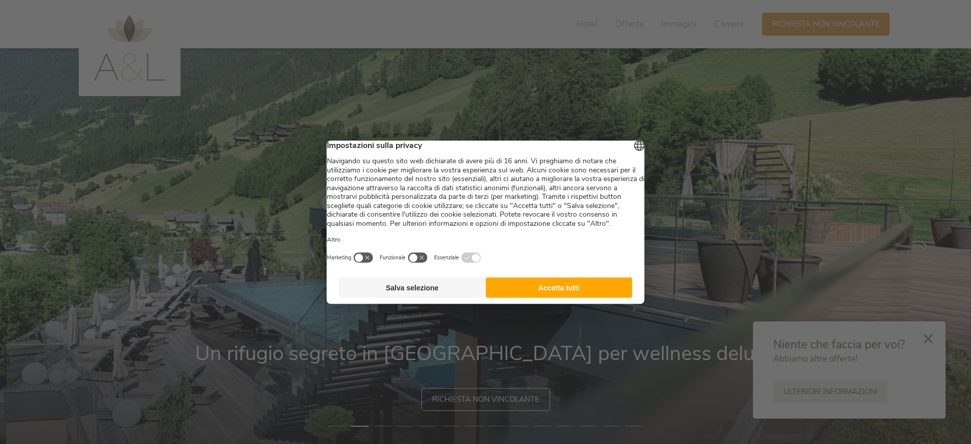
click at [586, 294] on button "Accetta tutti" at bounding box center [558, 287] width 147 height 20
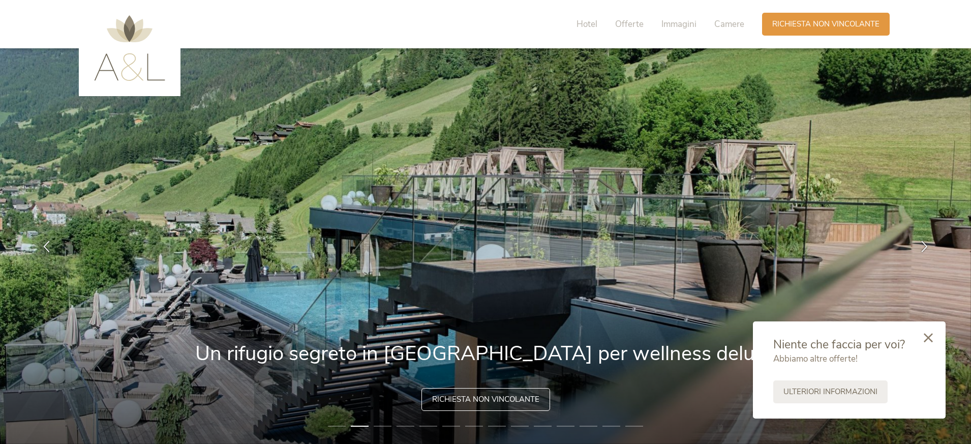
click at [931, 338] on icon at bounding box center [928, 337] width 9 height 9
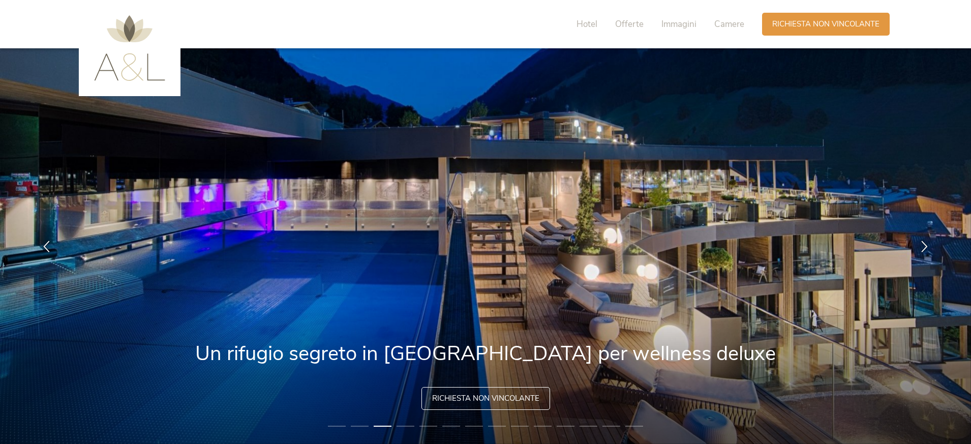
click at [508, 402] on span "Richiesta non vincolante" at bounding box center [485, 398] width 107 height 11
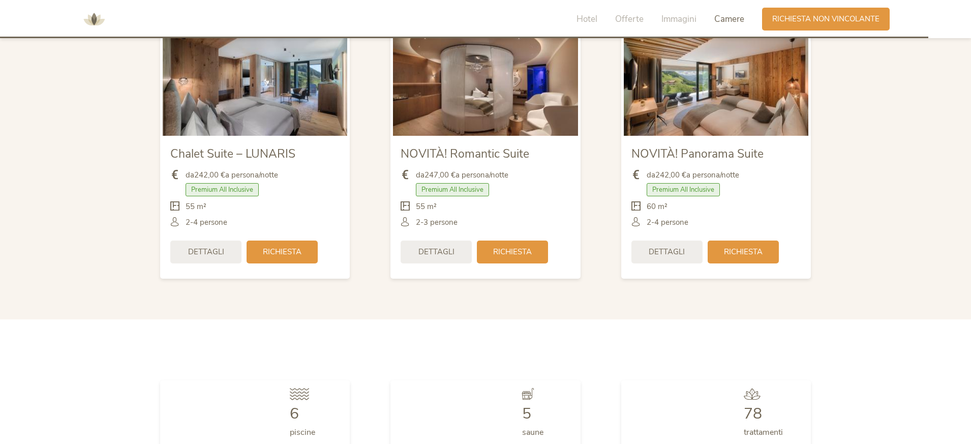
scroll to position [3133, 0]
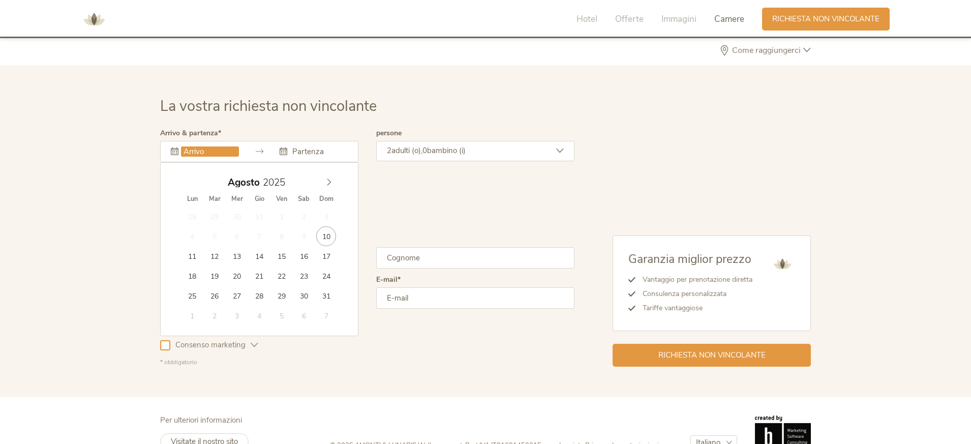
click at [220, 146] on input "text" at bounding box center [210, 151] width 58 height 10
click at [329, 178] on icon at bounding box center [328, 181] width 7 height 7
type input "16.09.2025"
type input "18.09.2025"
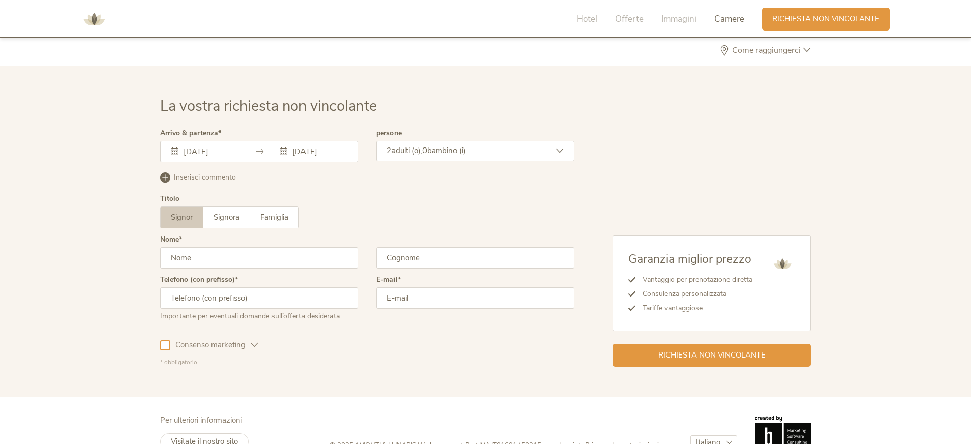
click at [395, 145] on span "adulti (o)," at bounding box center [406, 150] width 31 height 10
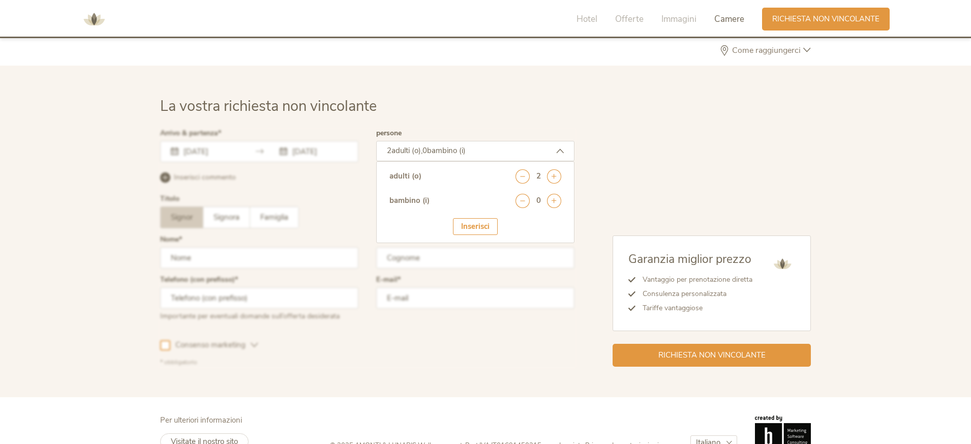
click at [357, 148] on div at bounding box center [367, 248] width 419 height 242
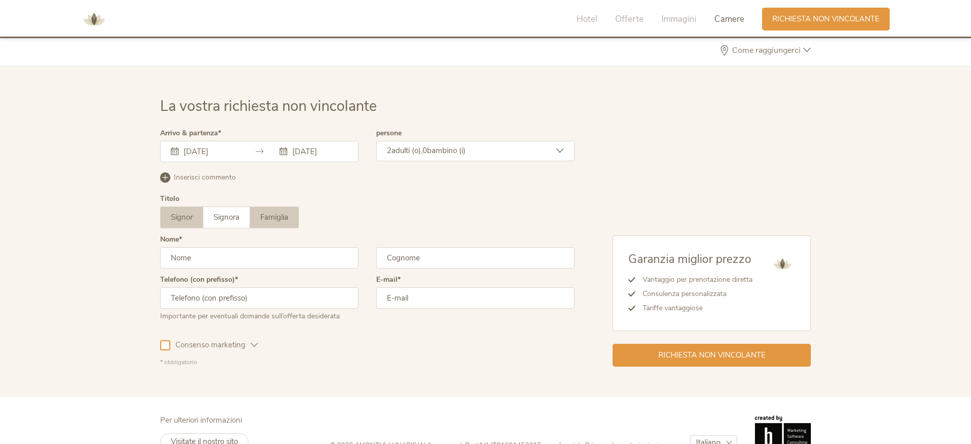
click at [284, 212] on span "Famiglia" at bounding box center [274, 217] width 28 height 10
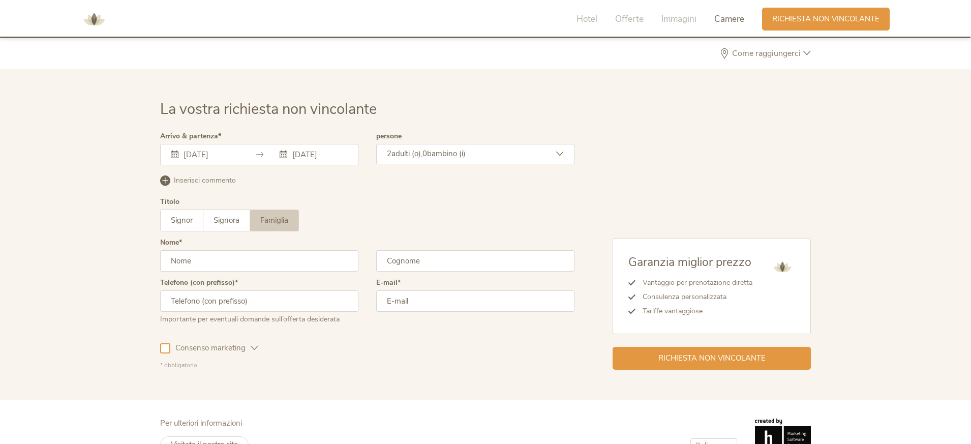
scroll to position [3129, 0]
click at [393, 149] on span "adulti (o)," at bounding box center [406, 154] width 31 height 10
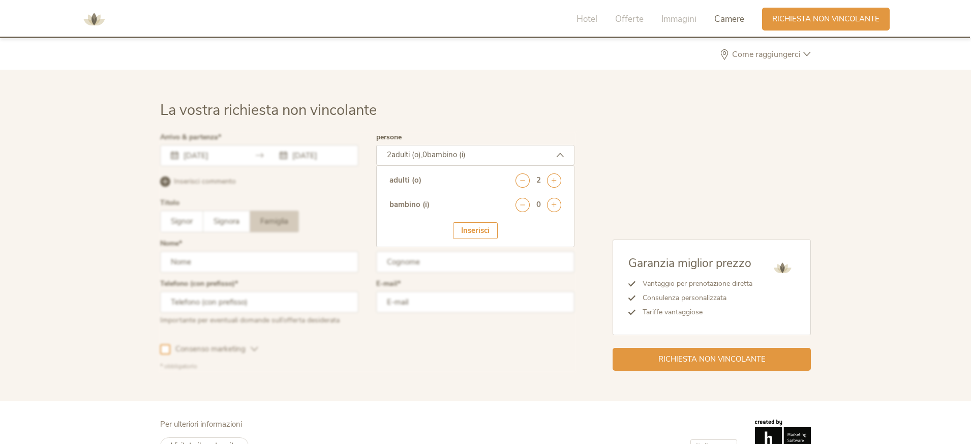
click at [333, 198] on div at bounding box center [367, 252] width 419 height 242
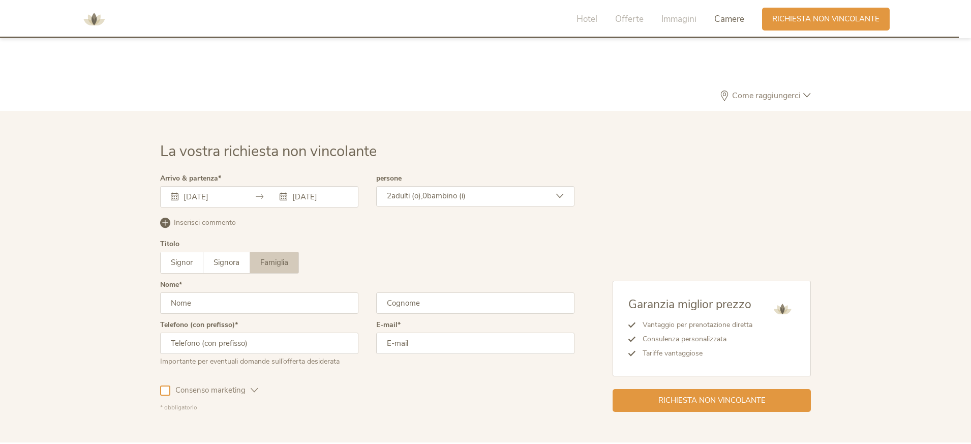
scroll to position [3133, 0]
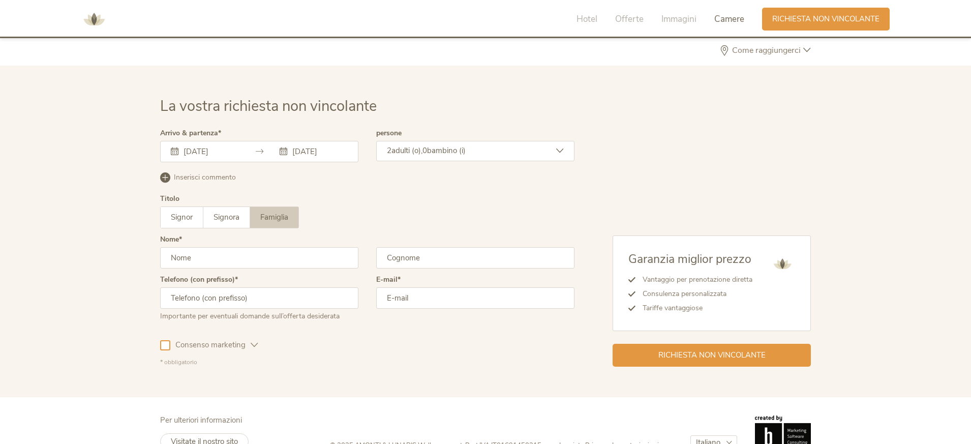
click at [318, 247] on input "text" at bounding box center [259, 257] width 198 height 21
type input "alice"
click at [425, 247] on input "text" at bounding box center [475, 257] width 198 height 21
type input "zho"
click at [267, 287] on input "text" at bounding box center [259, 297] width 198 height 21
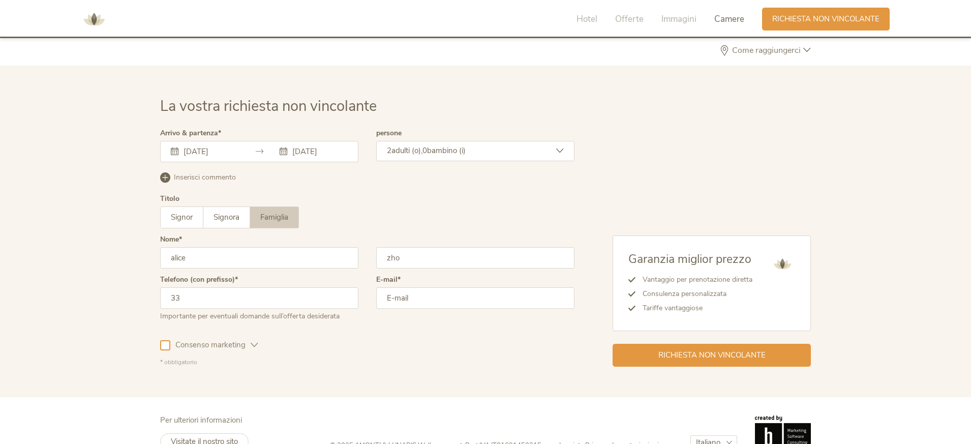
type input "3"
type input "+393314472515"
click at [405, 287] on input "email" at bounding box center [475, 297] width 198 height 21
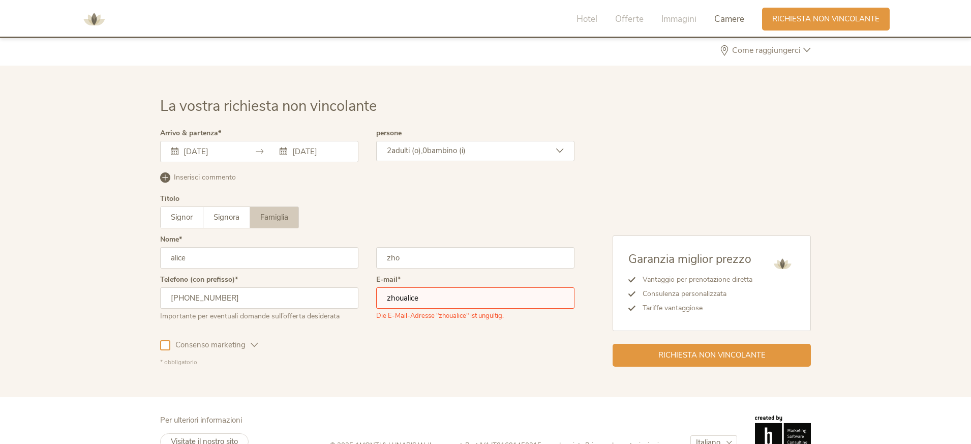
click at [440, 287] on input "zhoualice" at bounding box center [475, 297] width 198 height 21
paste input "@"
click at [387, 287] on input "@" at bounding box center [475, 297] width 198 height 21
type input "zhoualice831@gmail.com"
click at [418, 247] on input "zho" at bounding box center [475, 257] width 198 height 21
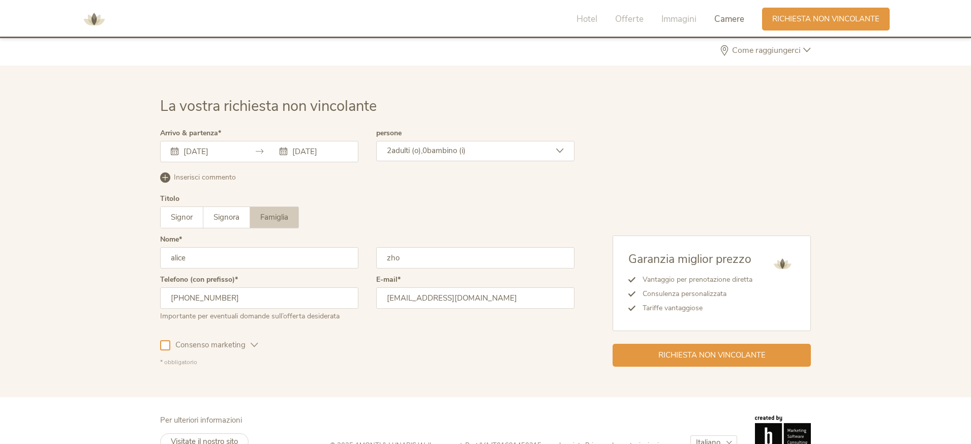
click at [418, 247] on input "zho" at bounding box center [475, 257] width 198 height 21
type input "zhou"
click at [422, 145] on span "adulti (o)," at bounding box center [406, 150] width 31 height 10
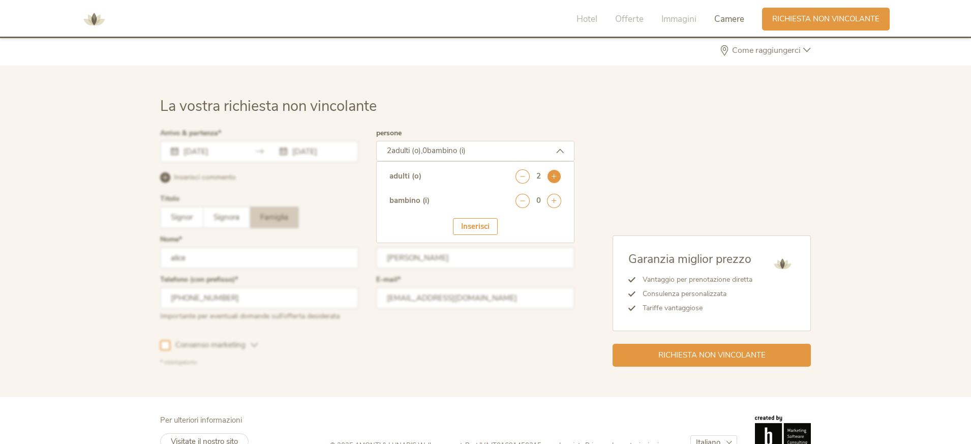
click at [548, 169] on icon at bounding box center [554, 176] width 14 height 14
click at [549, 169] on icon at bounding box center [554, 176] width 14 height 14
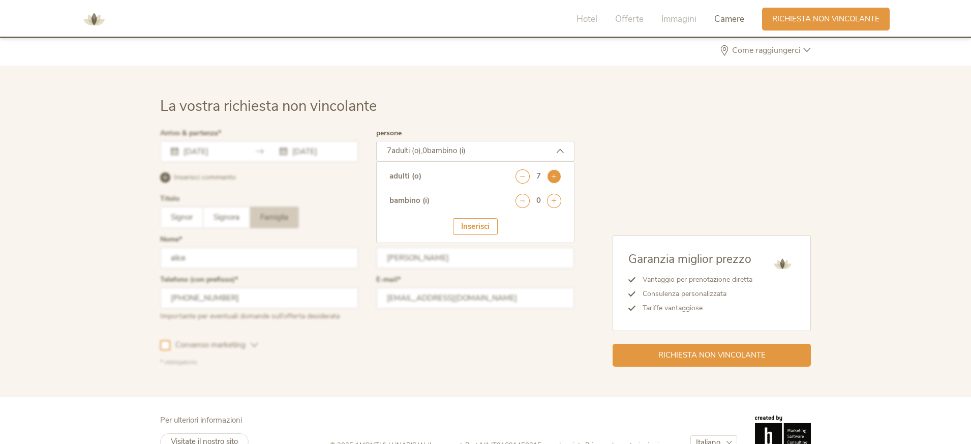
click at [549, 169] on icon at bounding box center [554, 176] width 14 height 14
click at [590, 153] on div "Garanzia miglior prezzo Vantaggio per prenotazione diretta Consulenza personali…" at bounding box center [692, 248] width 236 height 237
click at [299, 181] on div at bounding box center [367, 248] width 419 height 242
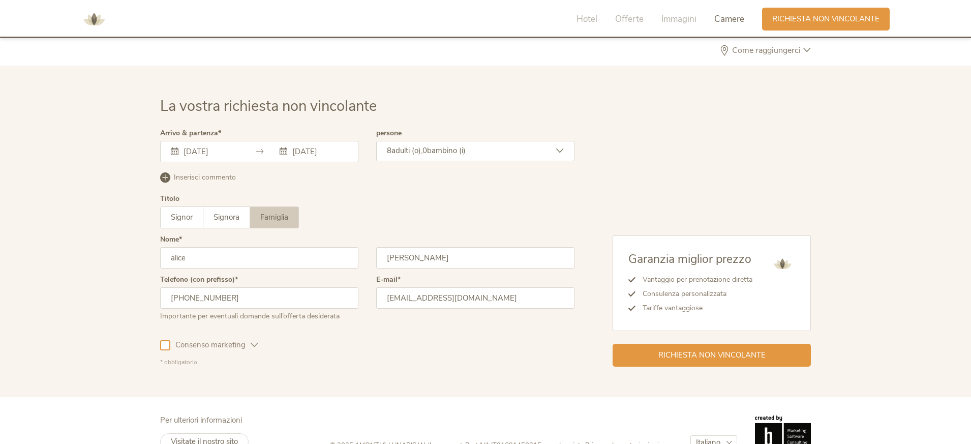
click at [174, 147] on icon at bounding box center [175, 151] width 8 height 8
click at [176, 147] on icon at bounding box center [175, 151] width 8 height 8
drag, startPoint x: 175, startPoint y: 132, endPoint x: 174, endPoint y: 126, distance: 5.8
click at [175, 146] on div "16.09.2025" at bounding box center [205, 151] width 68 height 10
click at [174, 147] on icon at bounding box center [175, 151] width 8 height 8
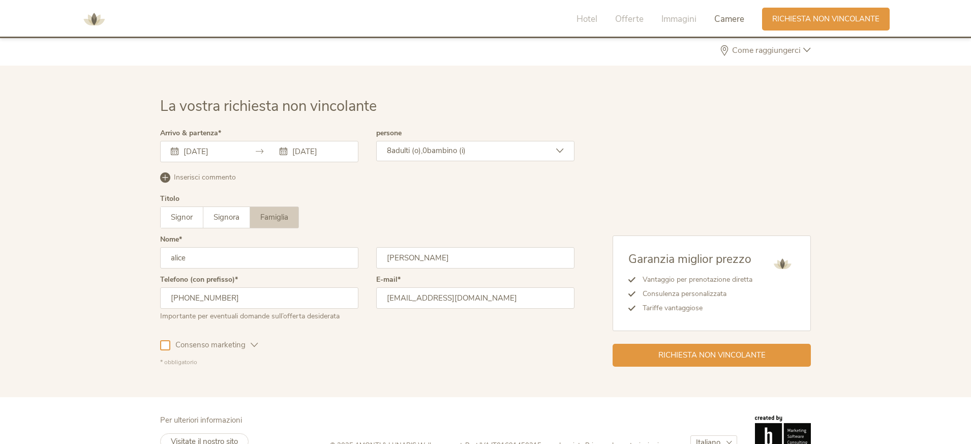
click at [174, 147] on icon at bounding box center [175, 151] width 8 height 8
click at [211, 146] on input "16.09.2025" at bounding box center [210, 151] width 58 height 10
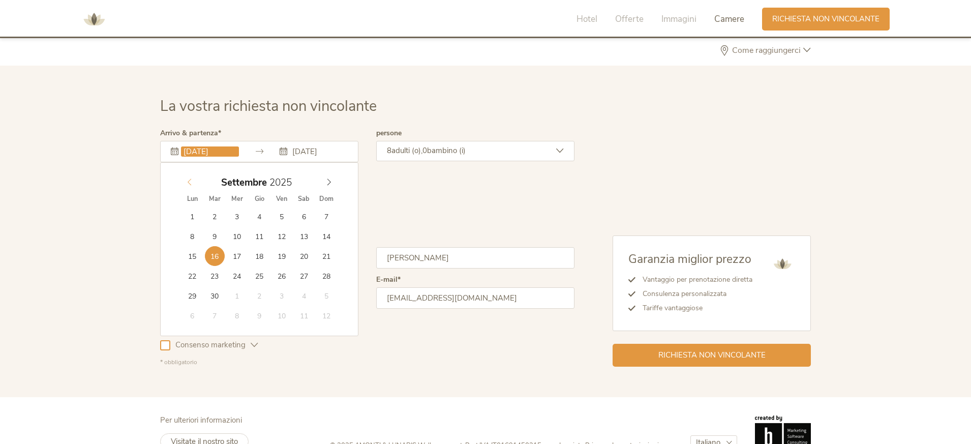
click at [196, 173] on div "Settembre 2025" at bounding box center [259, 182] width 157 height 19
type input "16.08.2025"
click at [298, 146] on input "18.09.2025" at bounding box center [319, 151] width 58 height 10
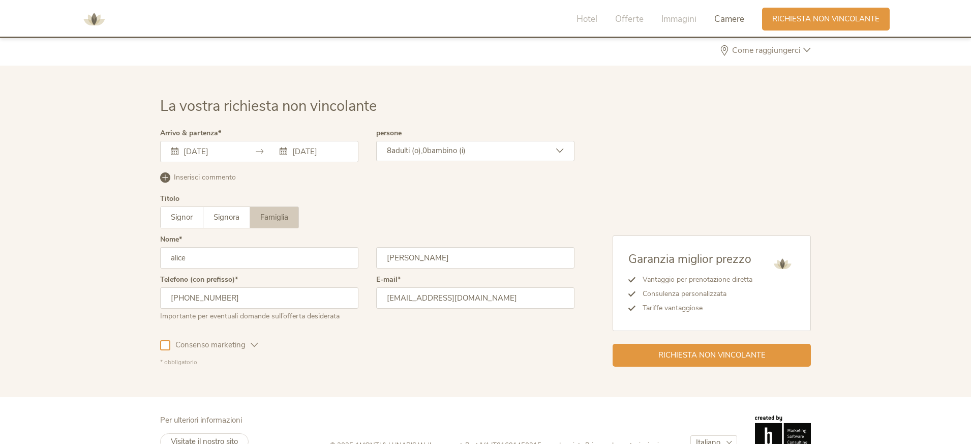
click at [304, 146] on input "18.09.2025" at bounding box center [319, 151] width 58 height 10
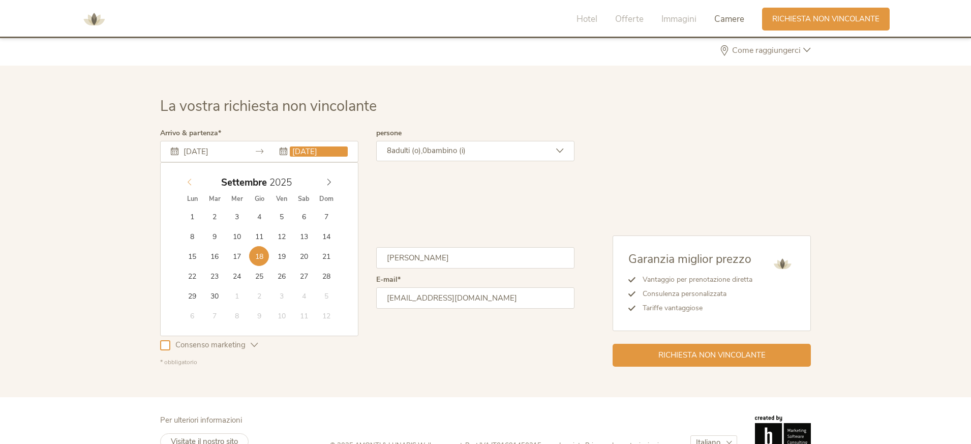
click at [193, 173] on div "Settembre 2025" at bounding box center [259, 182] width 157 height 19
type input "18.08.2025"
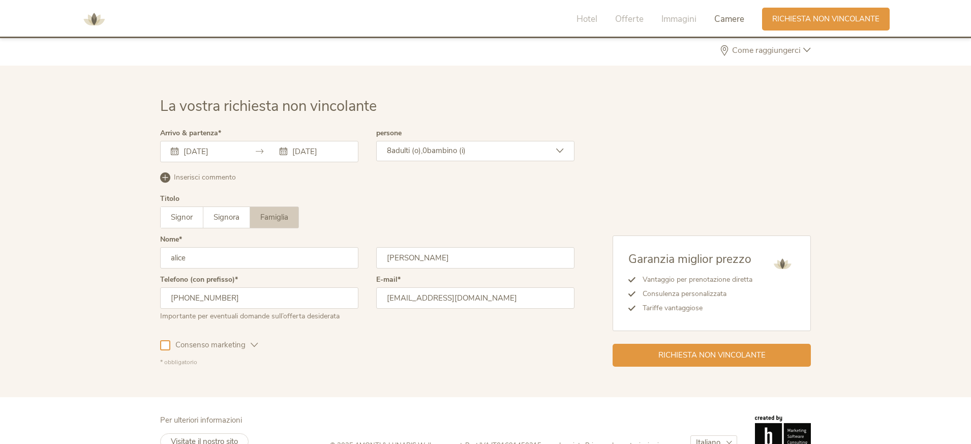
click at [301, 209] on div "Titolo Signor Signora Famiglia Signor Signora Famiglia" at bounding box center [367, 215] width 414 height 41
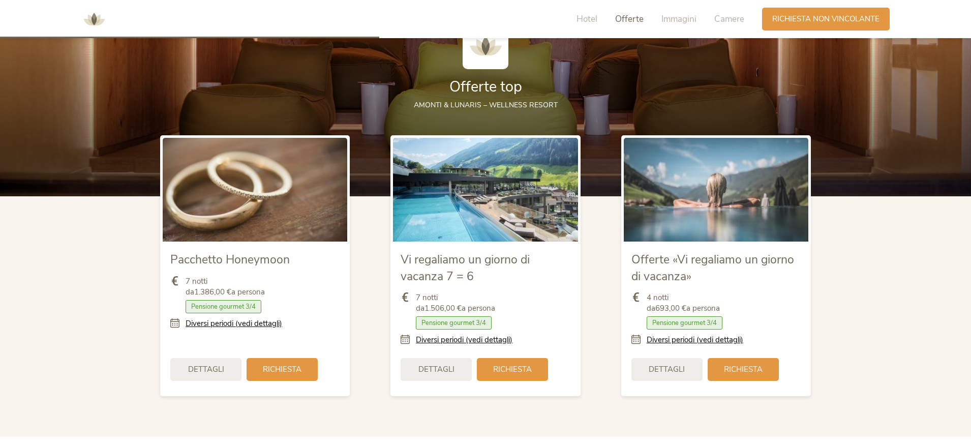
scroll to position [1242, 0]
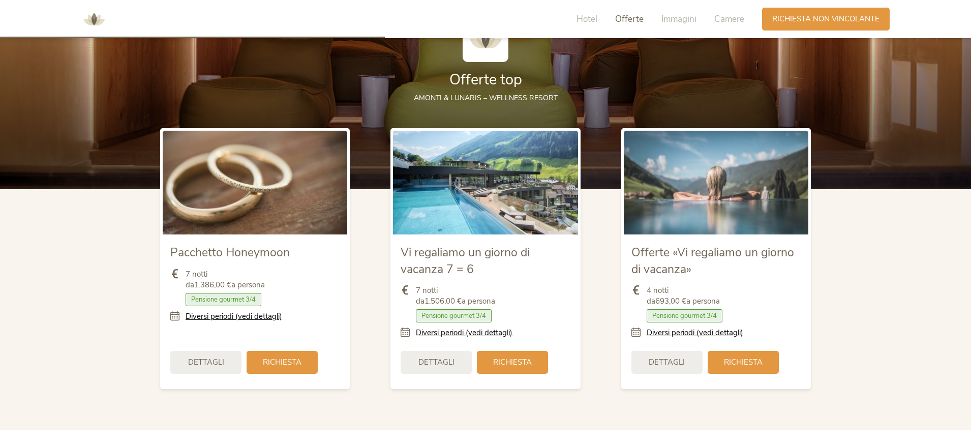
click at [449, 245] on span "Vi regaliamo un giorno di vacanza 7 = 6" at bounding box center [465, 261] width 129 height 32
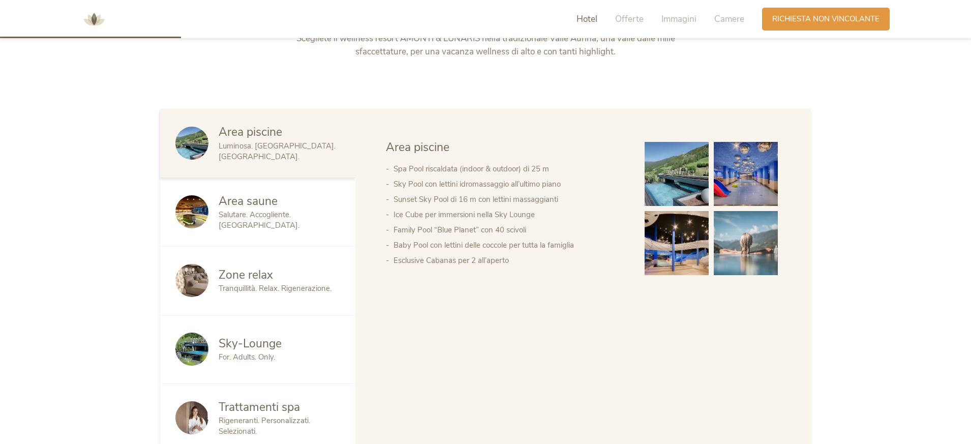
scroll to position [587, 0]
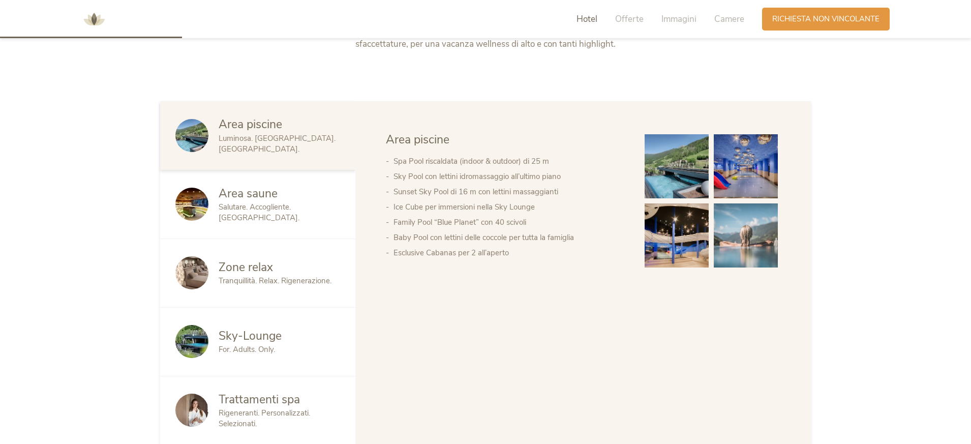
click at [327, 170] on div "Area saune Salutare. Accogliente. Piacevole." at bounding box center [257, 204] width 195 height 69
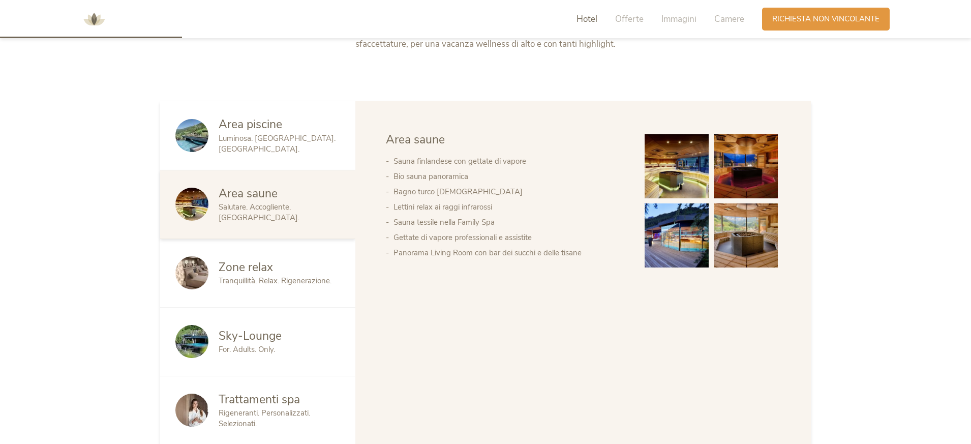
click at [311, 239] on div "Zone relax Tranquillità. Relax. Rigenerazione." at bounding box center [257, 273] width 195 height 69
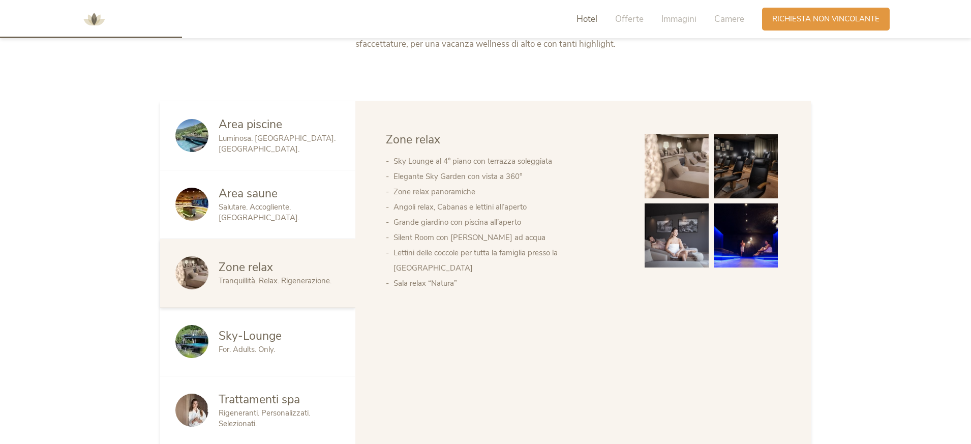
click at [286, 308] on div "Sky-Lounge For. Adults. Only." at bounding box center [257, 342] width 195 height 69
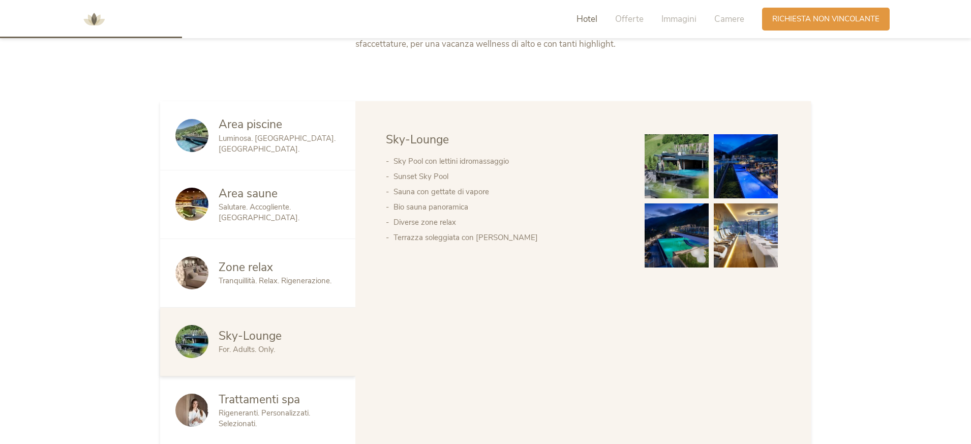
click at [284, 391] on span "Trattamenti spa" at bounding box center [259, 399] width 81 height 16
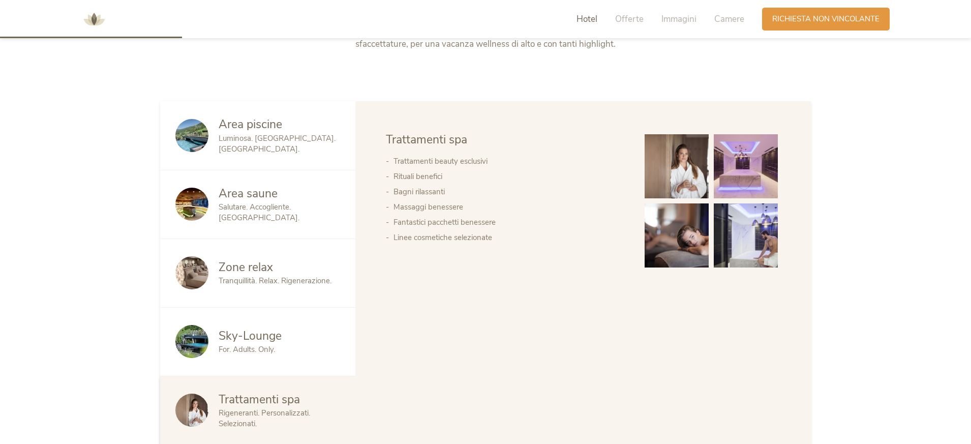
click at [273, 124] on div "Area piscine Luminosa. Rivitalizzante. Varia." at bounding box center [257, 135] width 195 height 69
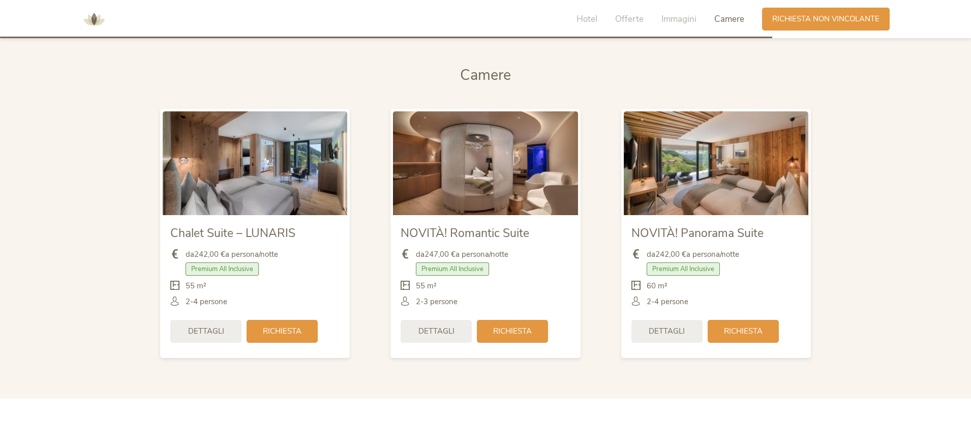
scroll to position [2491, 0]
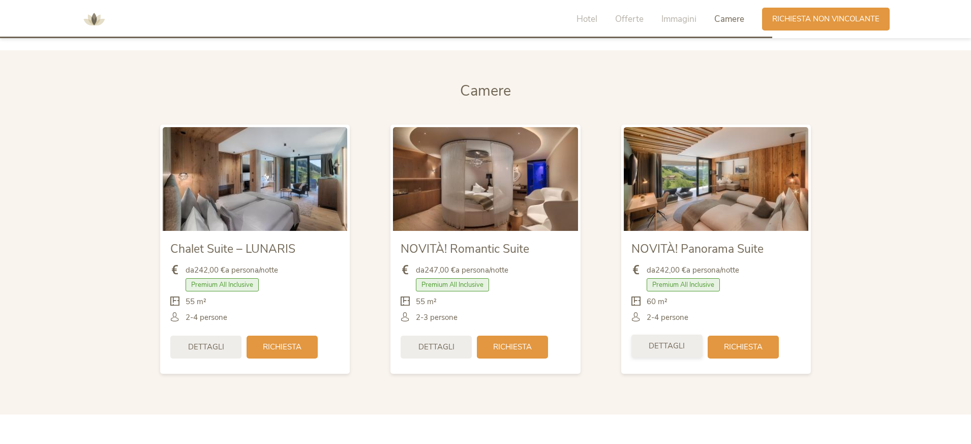
click at [640, 334] on div "Dettagli" at bounding box center [666, 345] width 71 height 23
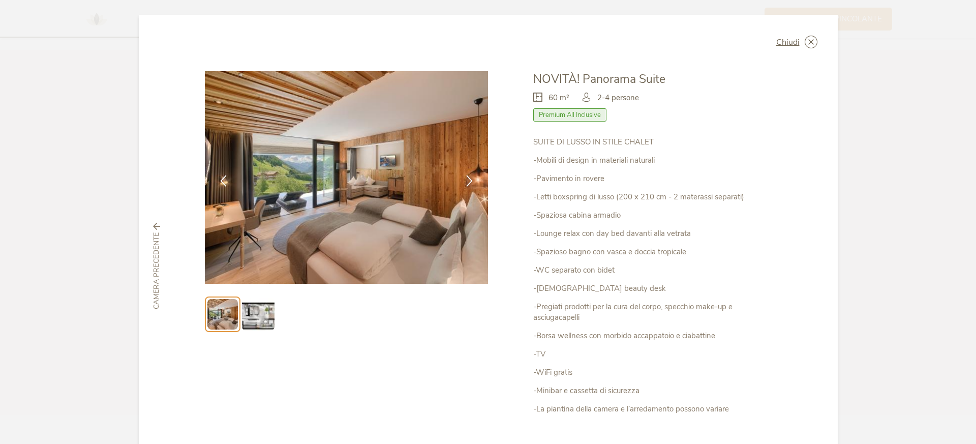
click at [269, 308] on img at bounding box center [258, 314] width 33 height 33
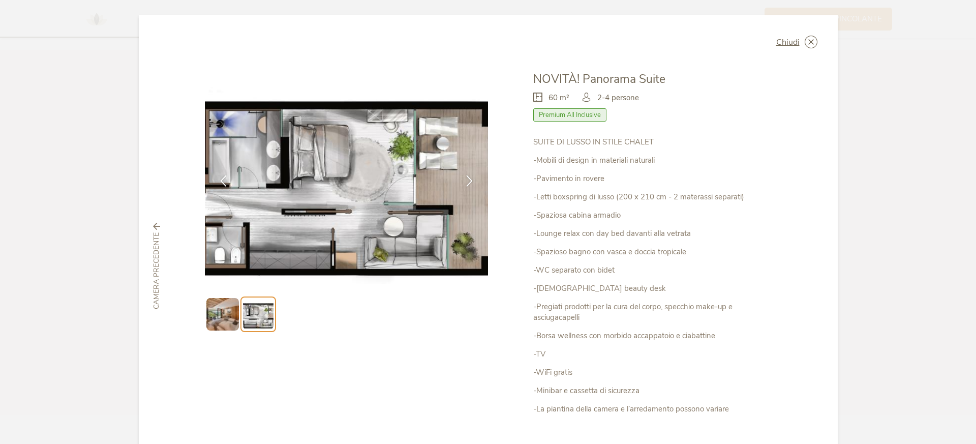
click at [220, 309] on img at bounding box center [222, 314] width 33 height 33
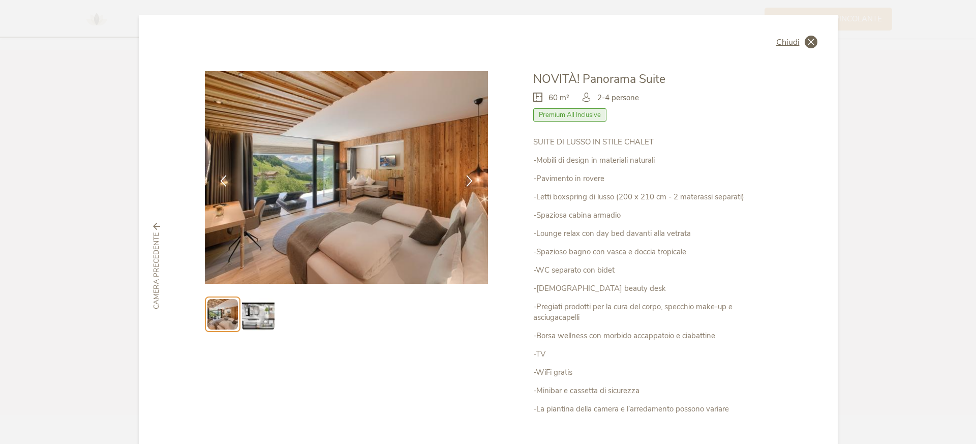
click at [805, 41] on icon at bounding box center [811, 42] width 13 height 13
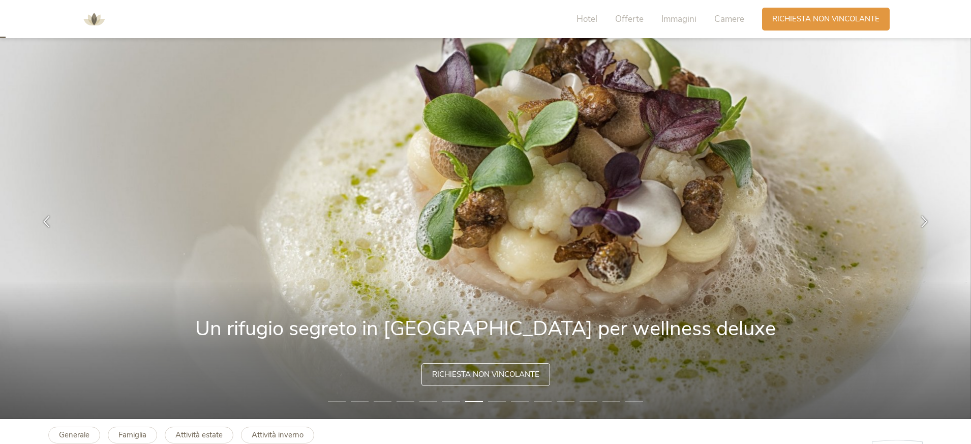
scroll to position [0, 0]
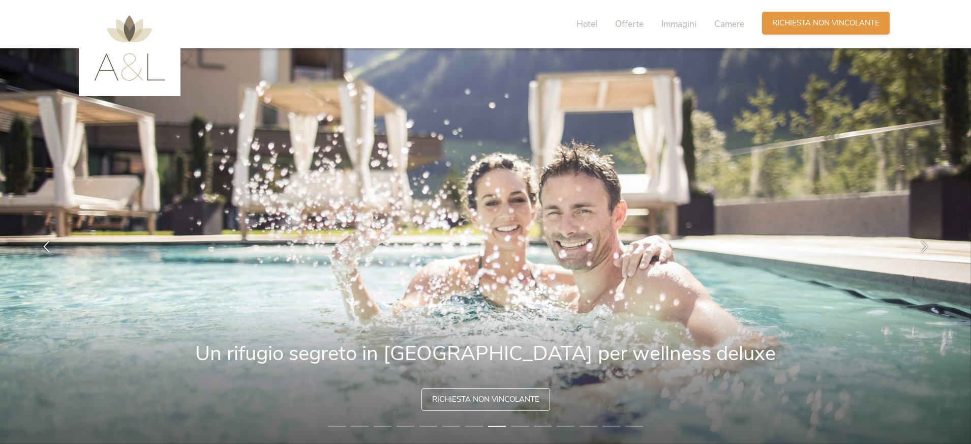
click at [796, 19] on span "Richiesta non vincolante" at bounding box center [825, 23] width 107 height 11
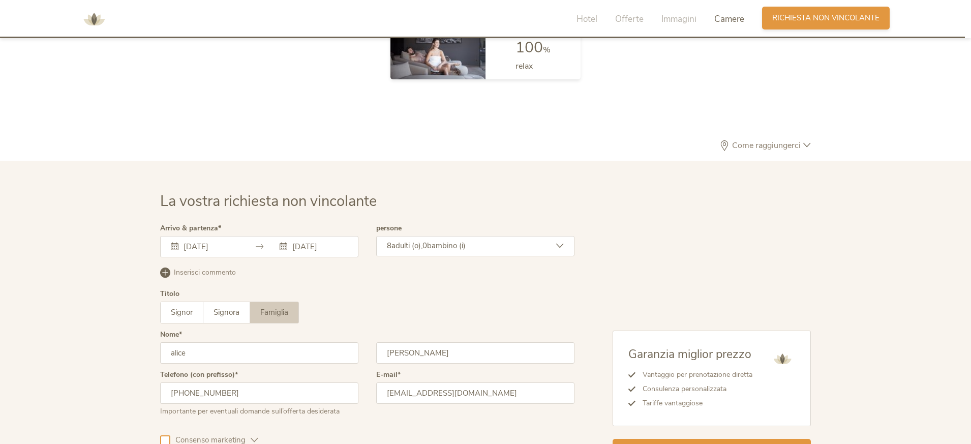
scroll to position [3133, 0]
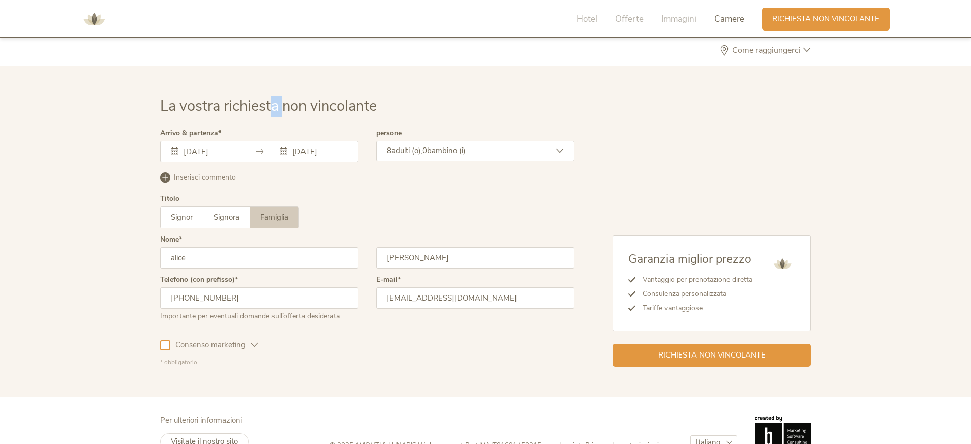
drag, startPoint x: 284, startPoint y: 83, endPoint x: 269, endPoint y: 87, distance: 15.0
click at [269, 96] on span "La vostra richiesta non vincolante" at bounding box center [268, 106] width 217 height 20
click at [267, 96] on div "La vostra richiesta non vincolante" at bounding box center [485, 113] width 651 height 34
click at [215, 340] on span "Consenso marketing" at bounding box center [210, 345] width 80 height 11
click at [410, 141] on div "8 adulti (o), 0 bambino (i)" at bounding box center [475, 151] width 198 height 20
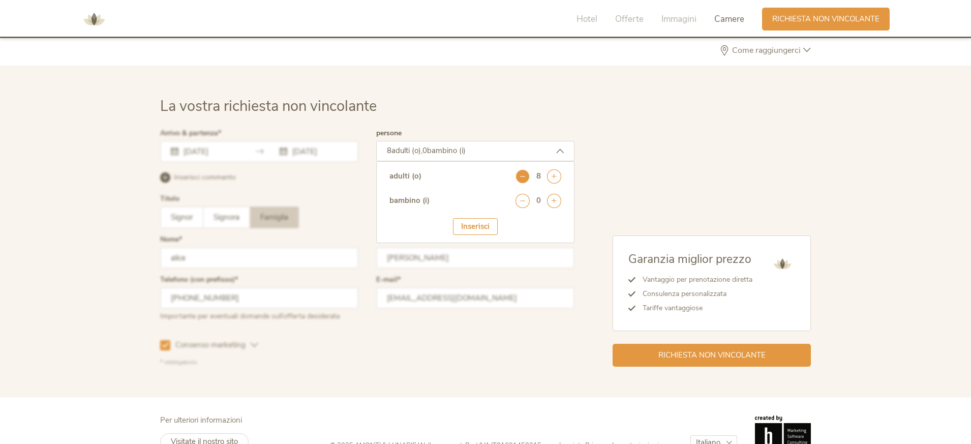
click at [516, 169] on icon at bounding box center [522, 176] width 14 height 14
click at [483, 218] on div "Inserisci" at bounding box center [475, 226] width 45 height 17
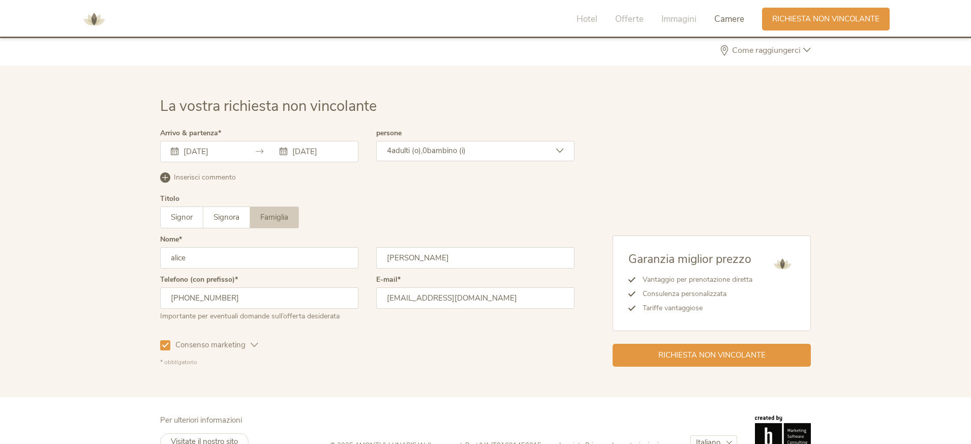
click at [549, 141] on div "4 adulti (o), 0 bambino (i)" at bounding box center [475, 151] width 198 height 20
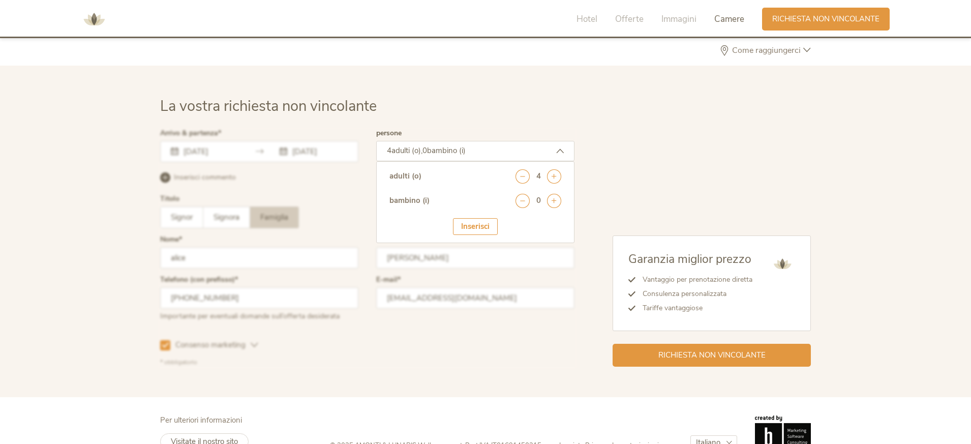
click at [586, 159] on div "Garanzia miglior prezzo Vantaggio per prenotazione diretta Consulenza personali…" at bounding box center [692, 248] width 236 height 237
click at [466, 218] on div "Inserisci" at bounding box center [475, 226] width 45 height 17
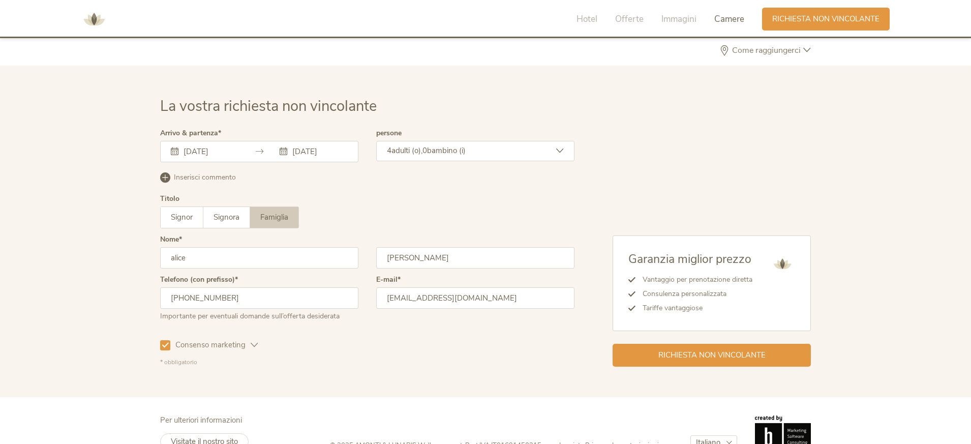
click at [438, 141] on div "4 adulti (o), 0 bambino (i)" at bounding box center [475, 151] width 198 height 20
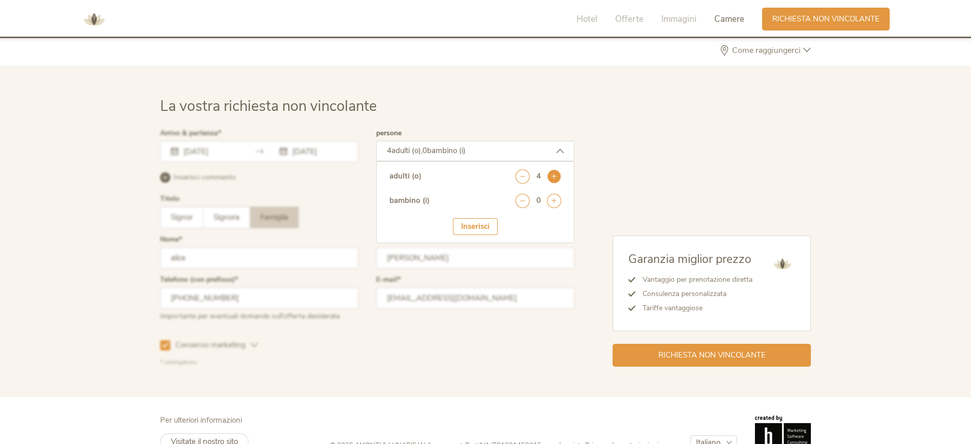
click at [558, 169] on icon at bounding box center [554, 176] width 14 height 14
click at [480, 218] on div "Inserisci" at bounding box center [475, 226] width 45 height 17
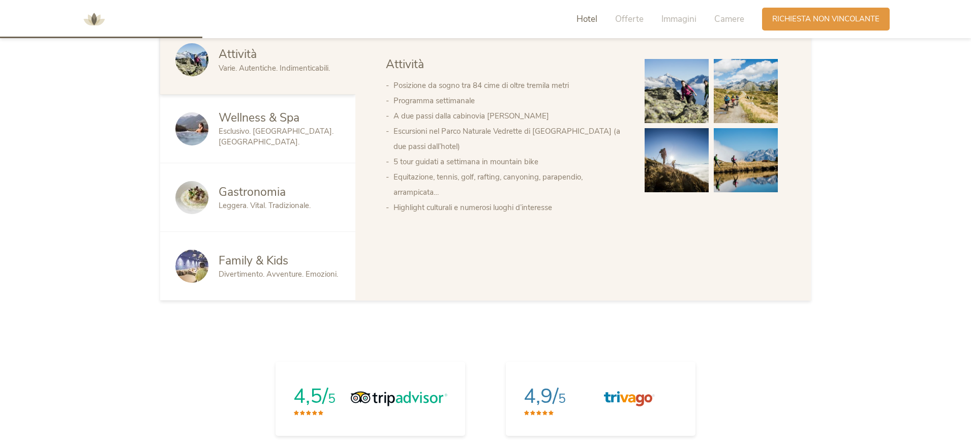
scroll to position [637, 0]
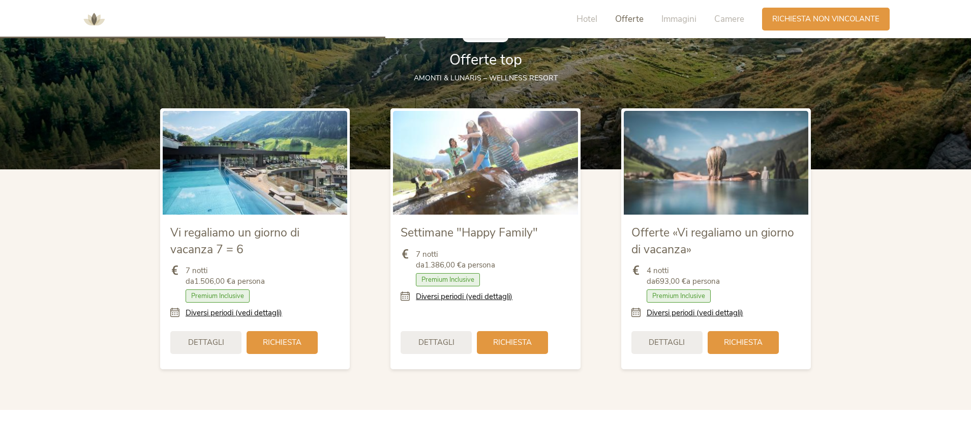
scroll to position [1167, 0]
click at [682, 340] on span "Dettagli" at bounding box center [667, 342] width 36 height 11
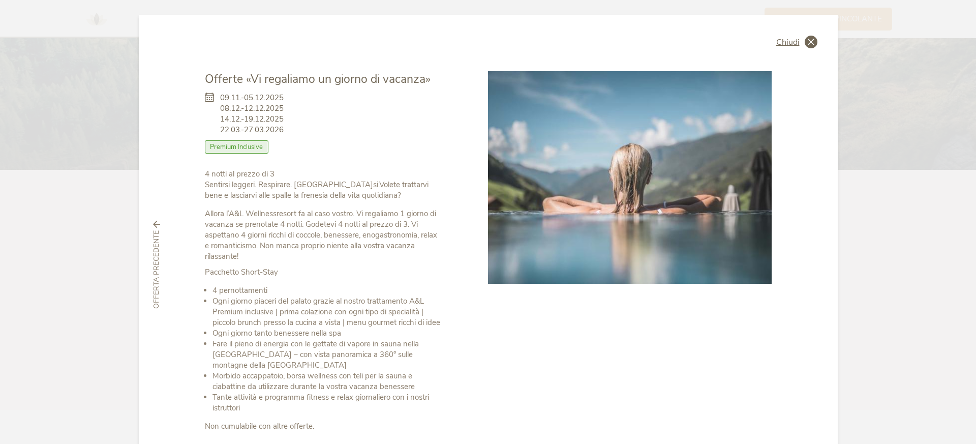
click at [810, 45] on icon at bounding box center [811, 42] width 13 height 13
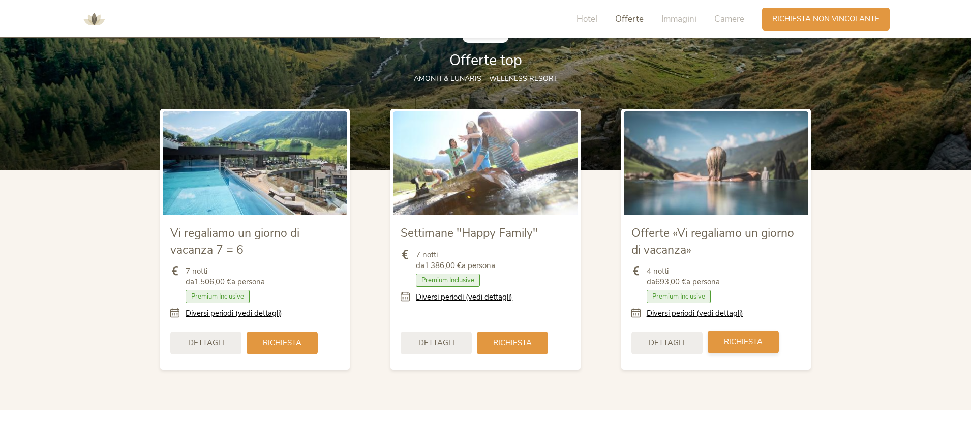
click at [741, 336] on div "Richiesta" at bounding box center [743, 341] width 71 height 23
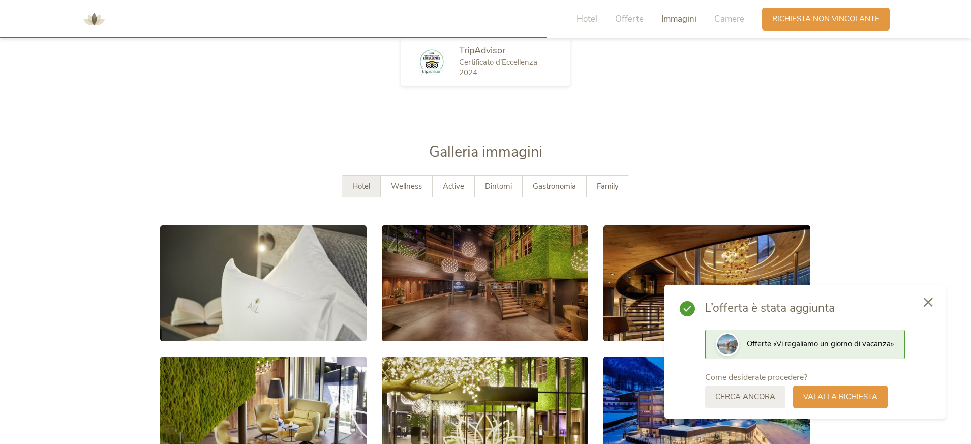
scroll to position [1851, 0]
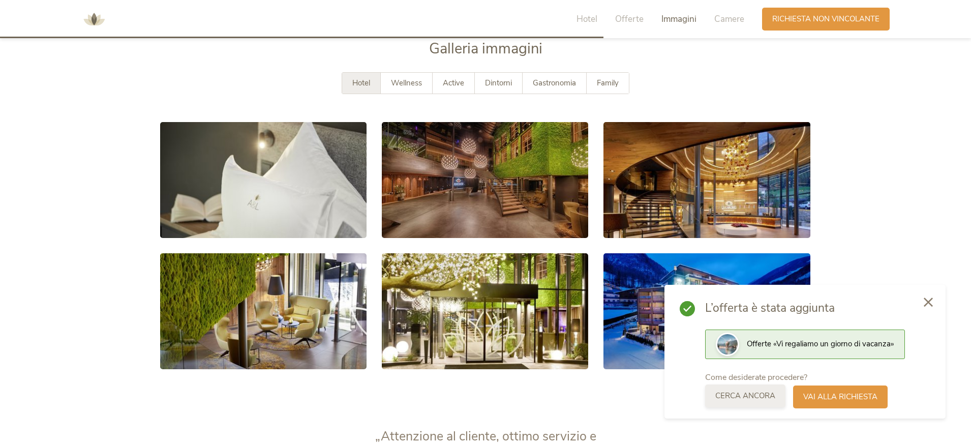
click at [768, 389] on div "Cerca ancora" at bounding box center [745, 395] width 80 height 23
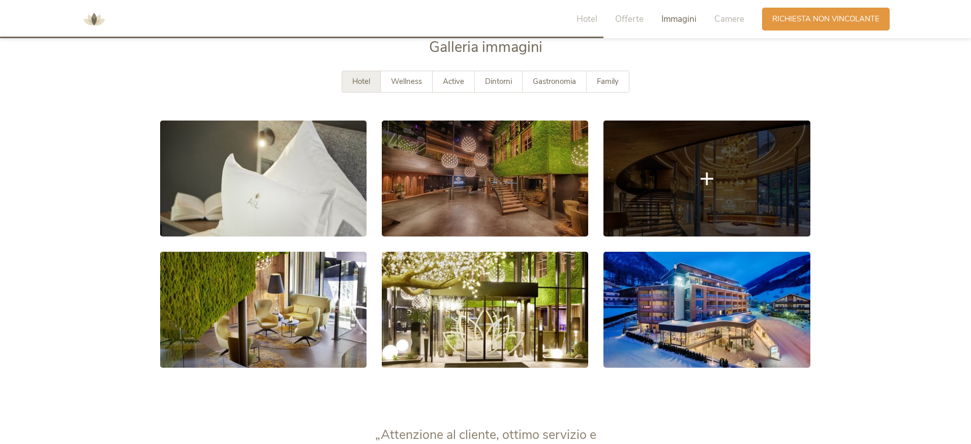
scroll to position [1853, 0]
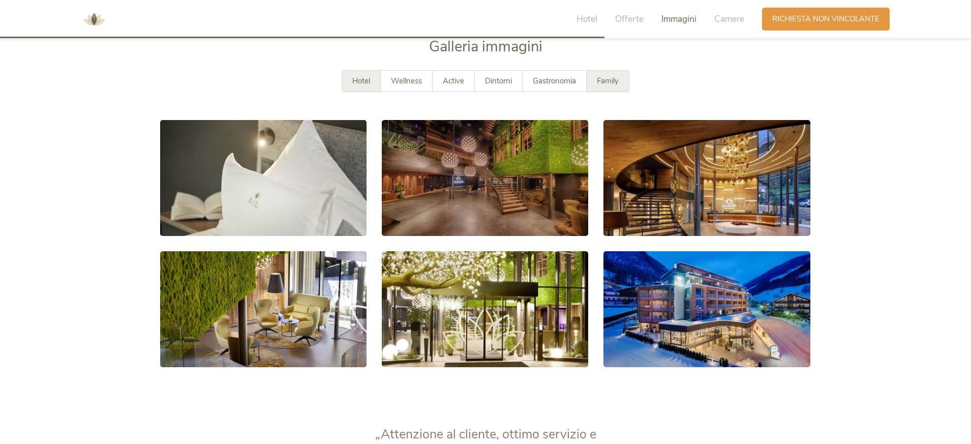
click at [618, 87] on div "Family" at bounding box center [608, 81] width 42 height 21
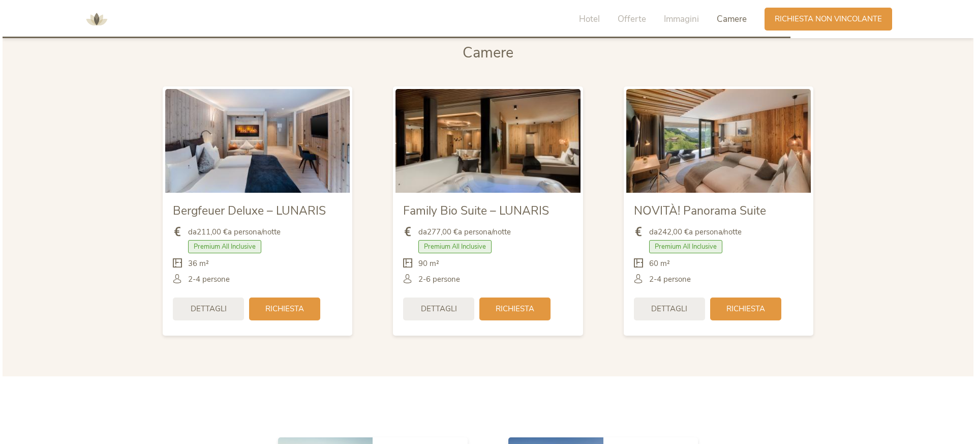
scroll to position [2449, 0]
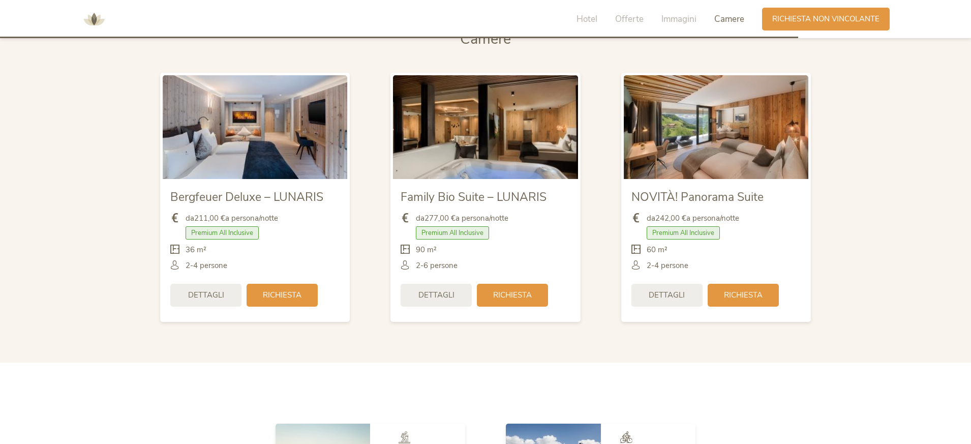
click at [422, 266] on span "2-6 persone" at bounding box center [437, 265] width 42 height 11
click at [458, 295] on div "Dettagli" at bounding box center [436, 294] width 71 height 23
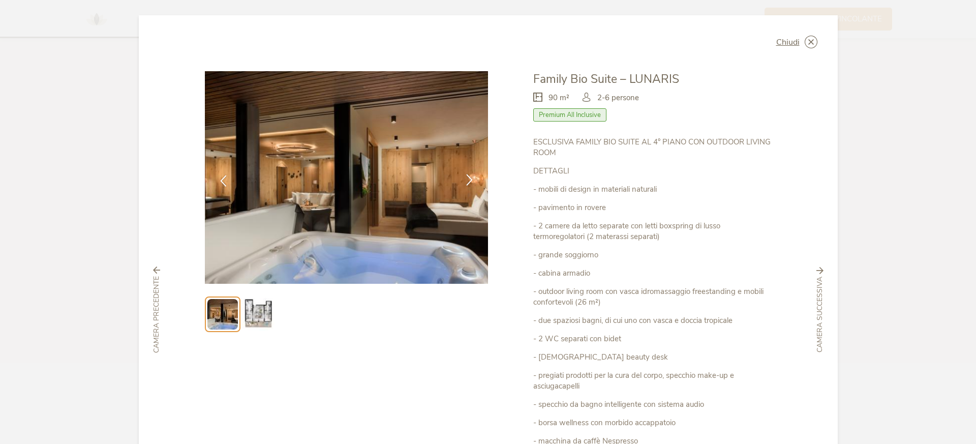
click at [464, 184] on icon at bounding box center [470, 180] width 12 height 12
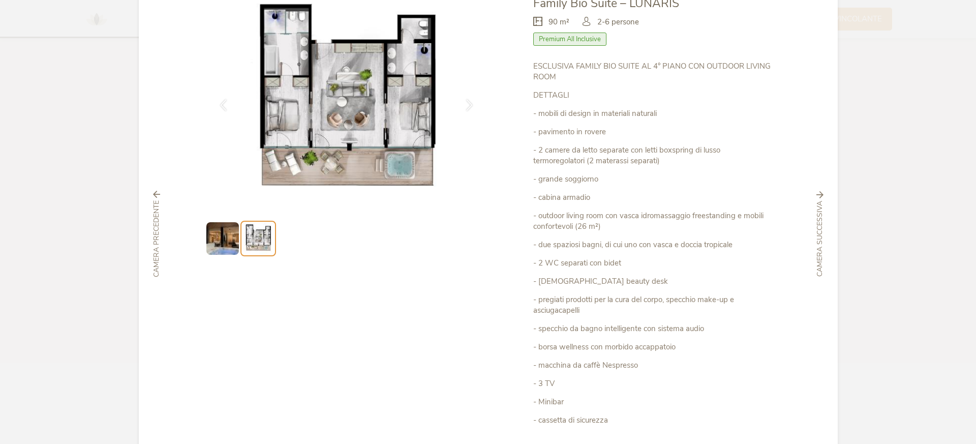
scroll to position [73, 0]
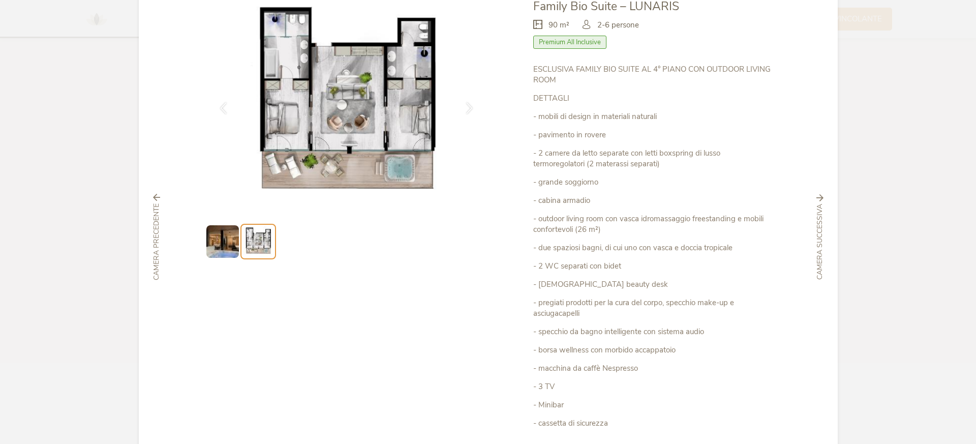
click at [608, 248] on p "- due spaziosi bagni, di cui uno con vasca e doccia tropicale" at bounding box center [652, 247] width 238 height 11
click at [591, 263] on p "- 2 WC separati con bidet" at bounding box center [652, 266] width 238 height 11
click at [583, 283] on p "- lady beauty desk" at bounding box center [652, 284] width 238 height 11
drag, startPoint x: 585, startPoint y: 301, endPoint x: 595, endPoint y: 305, distance: 11.3
click at [595, 305] on p "- pregiati prodotti per la cura del corpo, specchio make-up e asciugacapelli" at bounding box center [652, 307] width 238 height 21
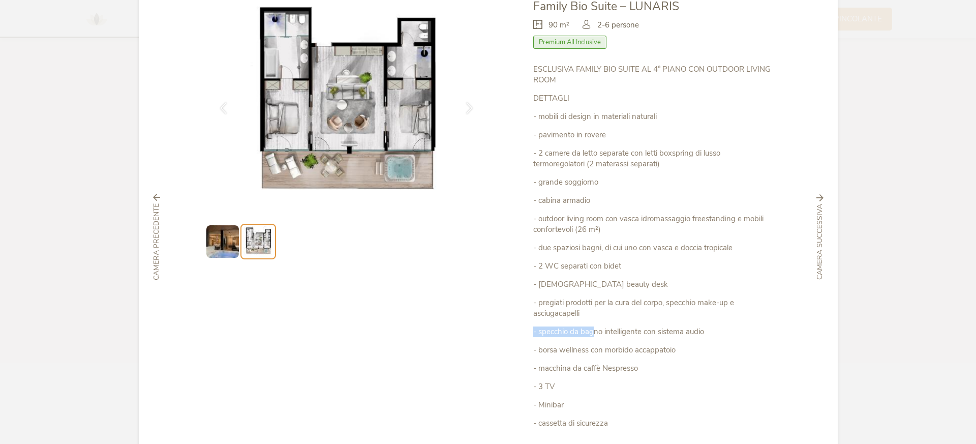
drag, startPoint x: 589, startPoint y: 324, endPoint x: 593, endPoint y: 329, distance: 6.1
click at [593, 329] on div "ESCLUSIVA FAMILY BIO SUITE AL 4° PIANO CON OUTDOOR LIVING ROOM DETTAGLI - mobil…" at bounding box center [652, 255] width 238 height 383
click at [603, 351] on p "- borsa wellness con morbido accappatoio" at bounding box center [652, 350] width 238 height 11
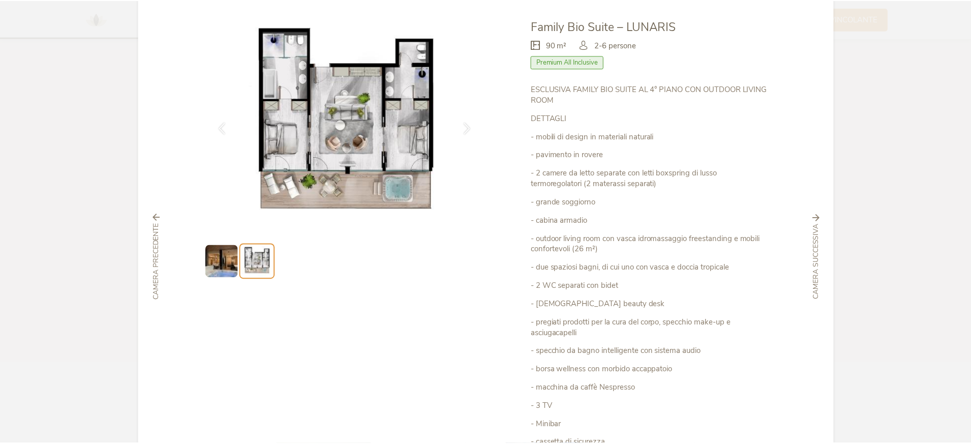
scroll to position [0, 0]
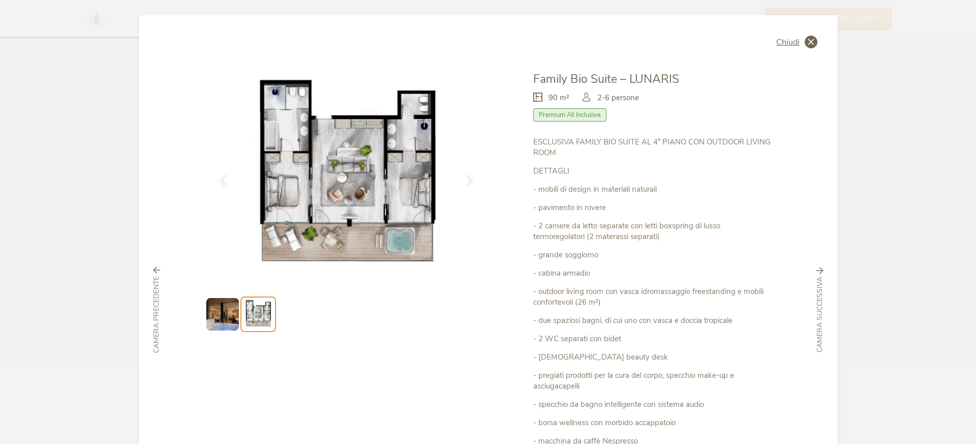
click at [808, 40] on icon at bounding box center [811, 42] width 13 height 13
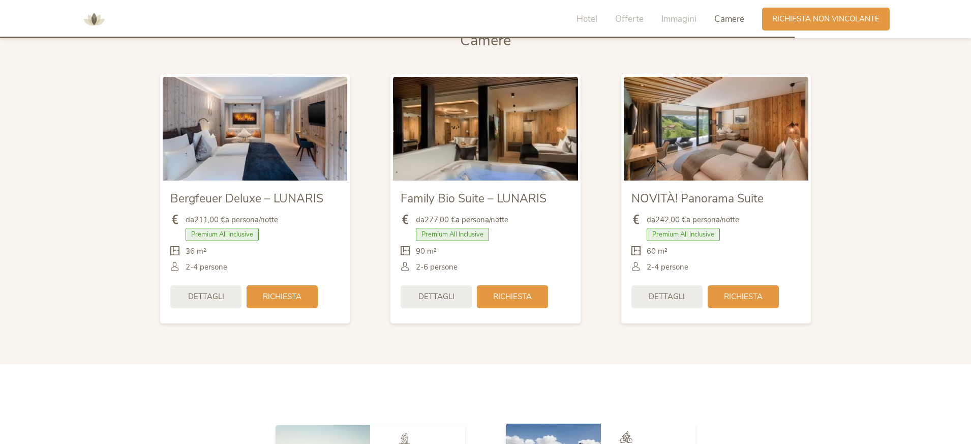
scroll to position [2366, 0]
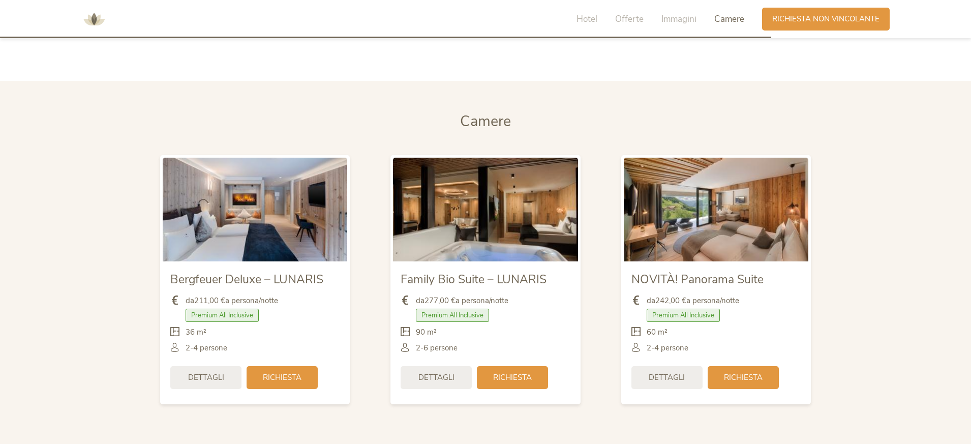
drag, startPoint x: 576, startPoint y: 306, endPoint x: 585, endPoint y: 306, distance: 8.6
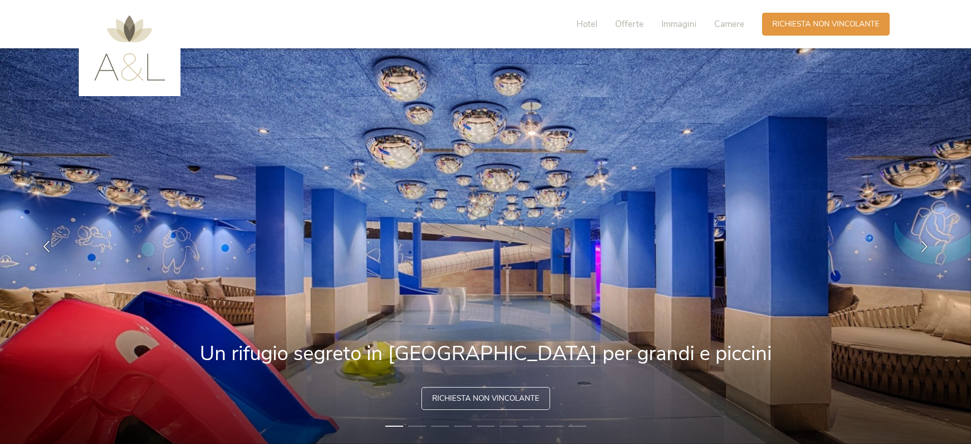
click at [544, 394] on div "Richiesta non vincolante" at bounding box center [485, 398] width 129 height 23
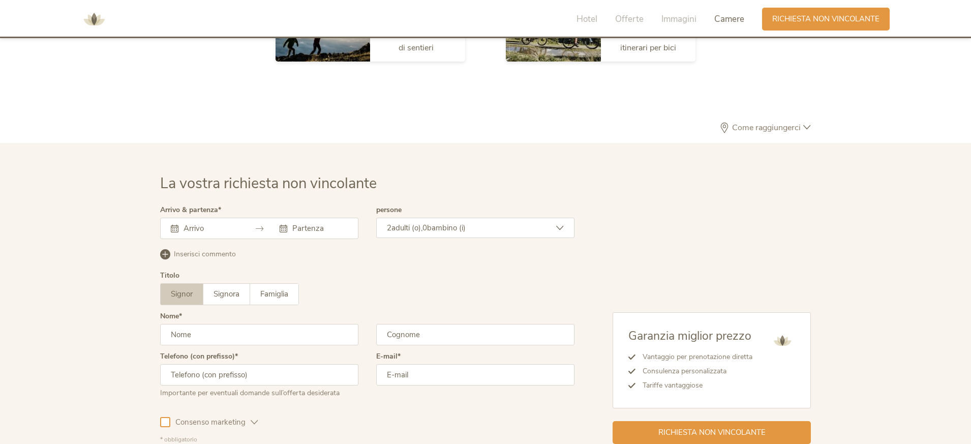
scroll to position [2978, 0]
